Goal: Find specific page/section: Find specific page/section

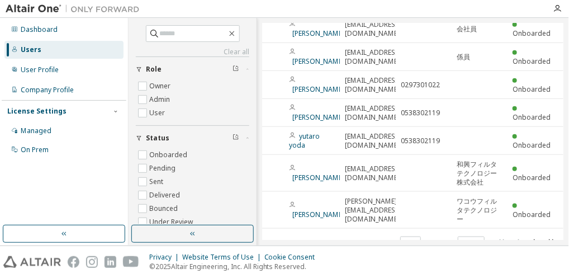
scroll to position [166, 51]
click at [535, 235] on icon "button" at bounding box center [535, 241] width 13 height 13
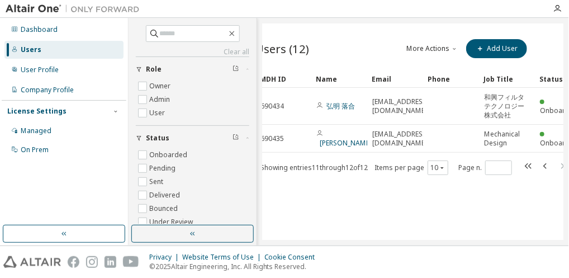
scroll to position [0, 48]
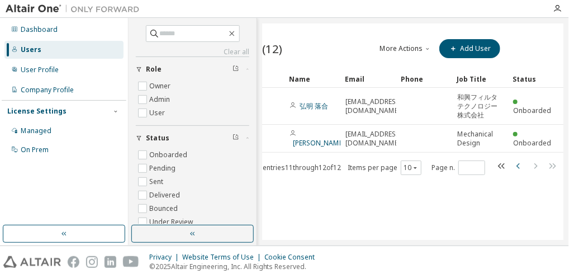
click at [519, 166] on icon "button" at bounding box center [518, 165] width 13 height 13
type input "*"
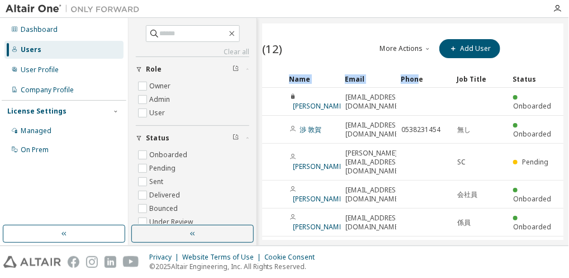
drag, startPoint x: 399, startPoint y: 76, endPoint x: 418, endPoint y: 77, distance: 19.6
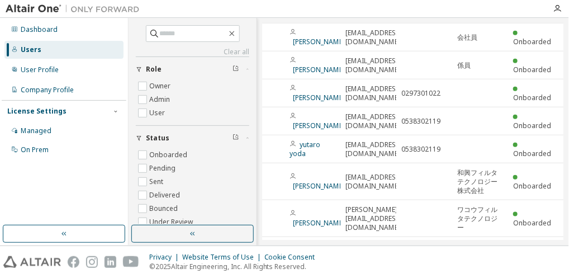
scroll to position [166, 48]
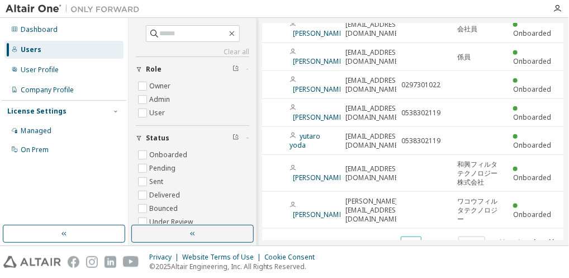
click at [417, 240] on icon "button" at bounding box center [415, 243] width 7 height 7
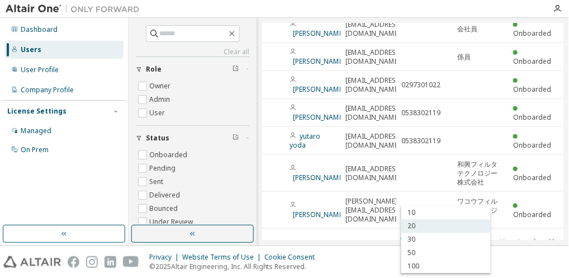
click at [414, 228] on div "20" at bounding box center [446, 226] width 89 height 13
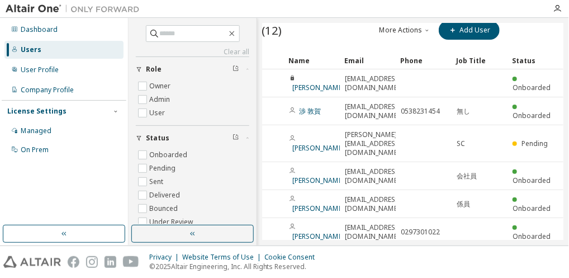
scroll to position [0, 53]
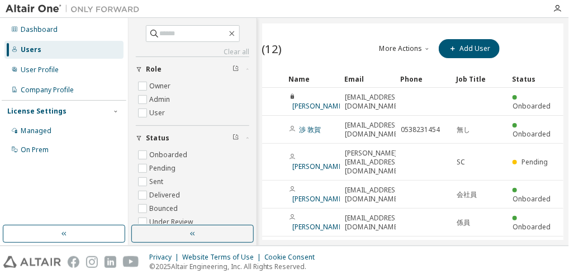
click at [334, 35] on div "Users (12) More Actions Import From CSV Export To CSV Add User Clear Load Save …" at bounding box center [413, 131] width 301 height 216
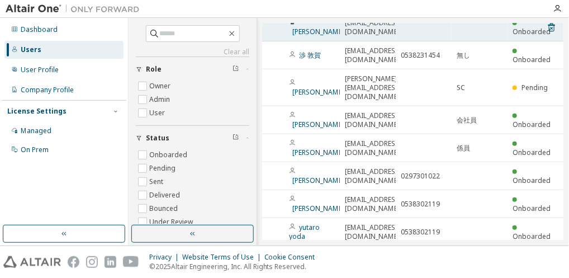
scroll to position [37, 53]
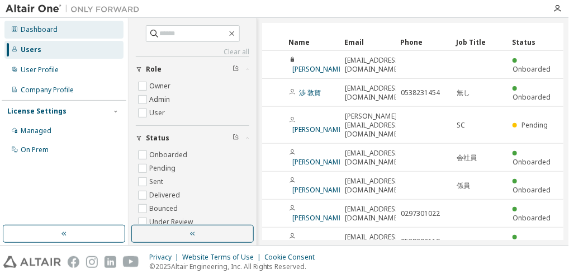
click at [31, 27] on div "Dashboard" at bounding box center [39, 29] width 37 height 9
